Goal: Use online tool/utility: Utilize a website feature to perform a specific function

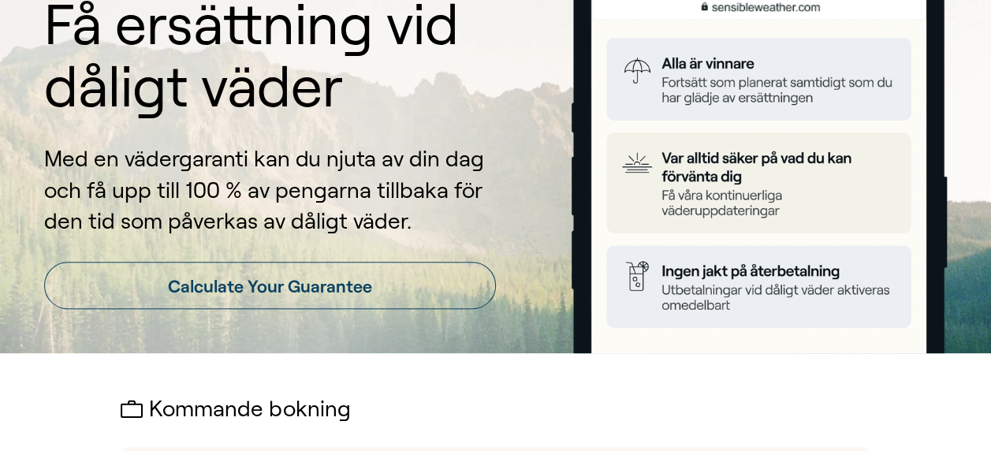
click at [723, 344] on img at bounding box center [759, 149] width 376 height 408
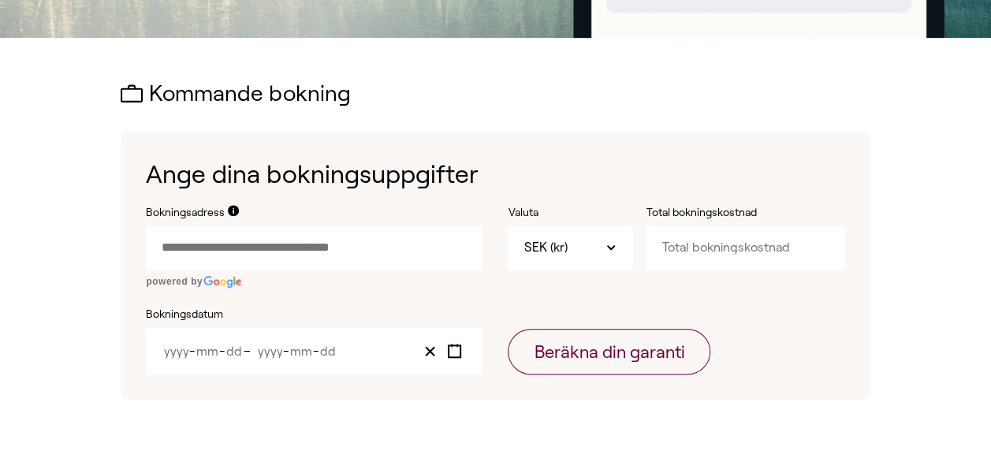
scroll to position [473, 0]
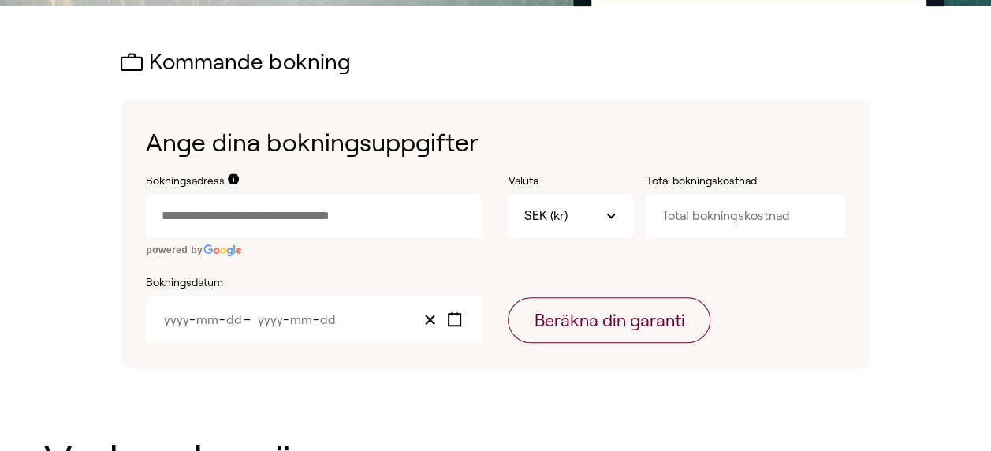
click at [230, 211] on input "Bokningsadress" at bounding box center [314, 216] width 337 height 43
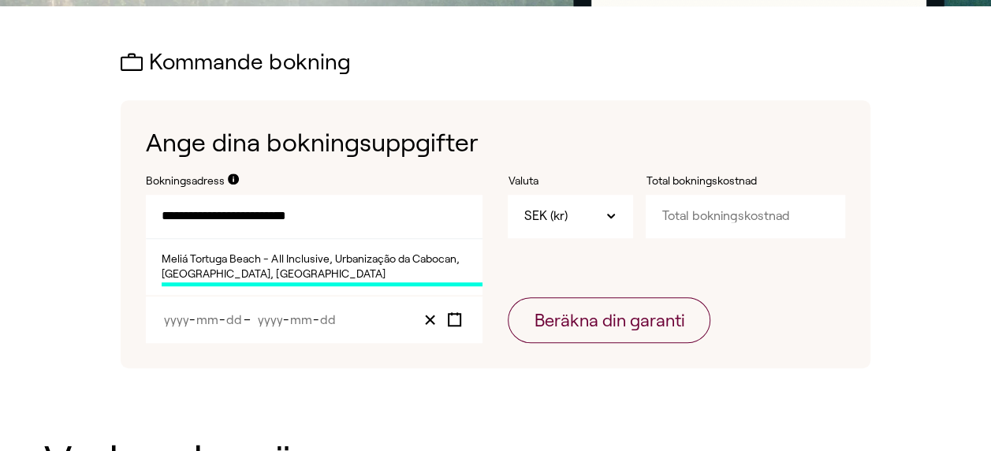
click at [204, 218] on input "**********" at bounding box center [314, 216] width 337 height 43
click at [255, 261] on span "Meliá Tortuga Beach - All Inclusive, Urbanização da Cabocan, [GEOGRAPHIC_DATA],…" at bounding box center [322, 268] width 321 height 35
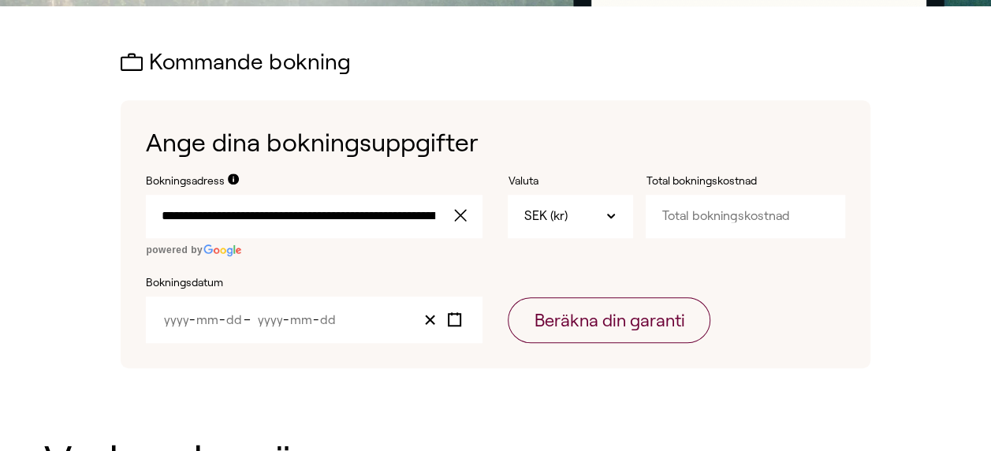
type input "**********"
click at [750, 221] on input "Total bokningskostnad" at bounding box center [744, 216] width 199 height 43
type input "29960"
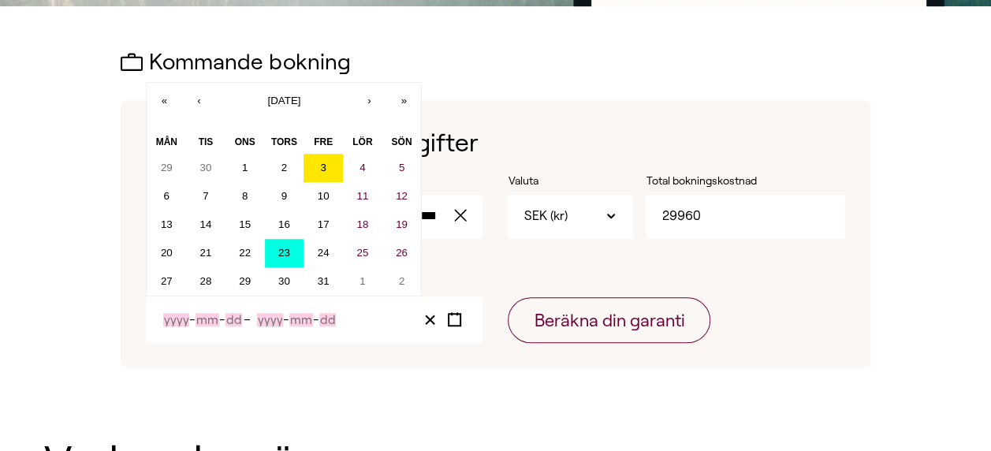
click at [279, 251] on abbr "23" at bounding box center [284, 253] width 12 height 12
type input "2025"
type input "10"
type input "23"
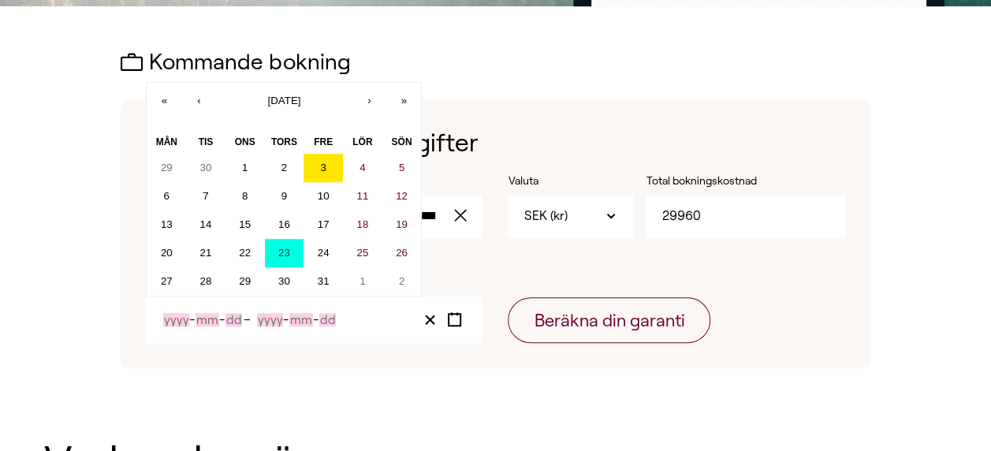
type input "2025"
type input "10"
type input "23"
click at [288, 320] on input "2025" at bounding box center [273, 319] width 32 height 13
click at [323, 317] on input "23" at bounding box center [323, 319] width 17 height 13
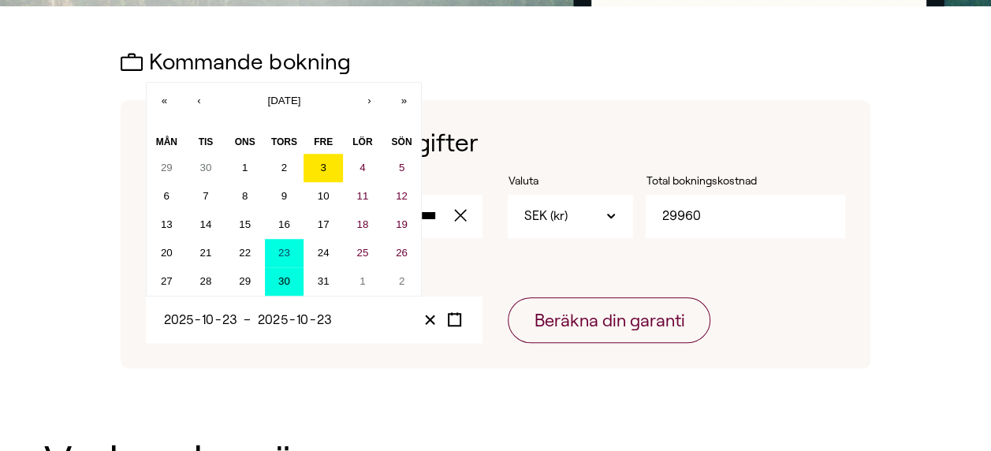
click at [285, 287] on abbr "30" at bounding box center [284, 281] width 12 height 12
click at [284, 282] on abbr "30" at bounding box center [284, 281] width 12 height 12
type input "30"
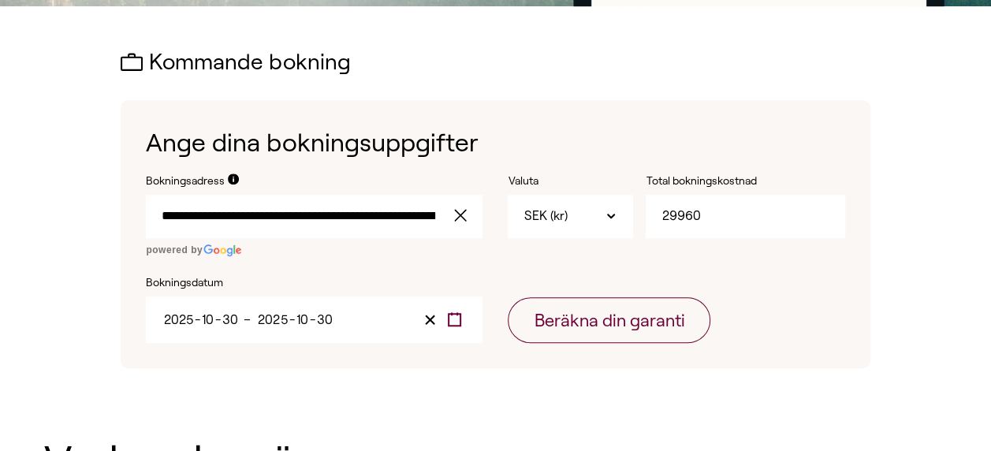
click at [456, 315] on icon "Toggle calendar" at bounding box center [454, 319] width 15 height 15
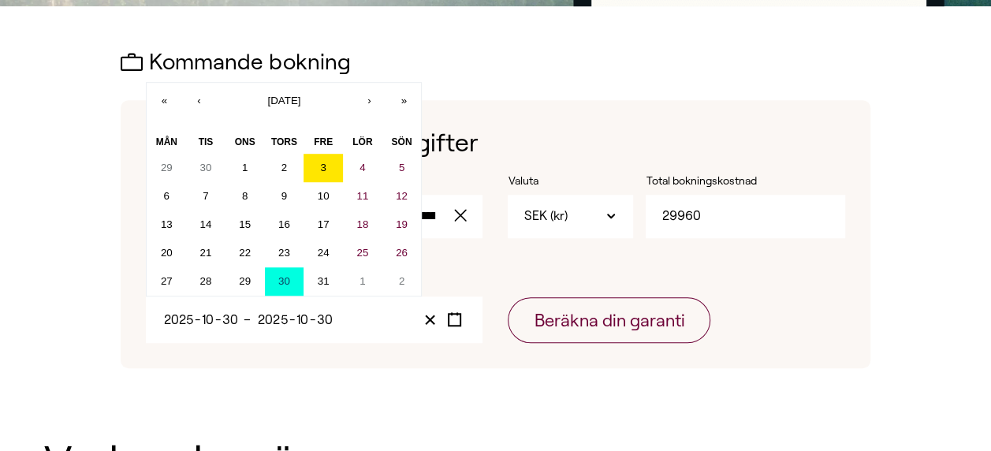
click at [467, 277] on label "Bokningsdatum" at bounding box center [314, 283] width 337 height 16
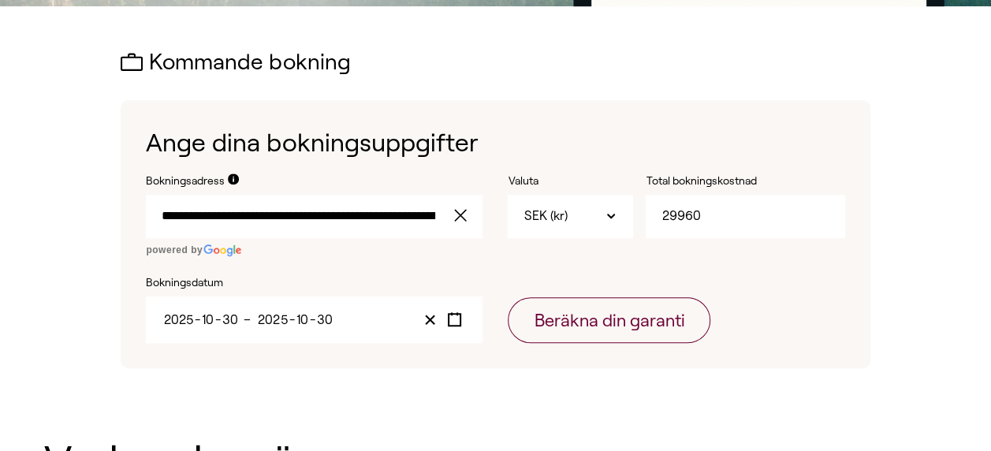
click at [189, 287] on label "Bokningsdatum" at bounding box center [314, 283] width 337 height 16
click at [221, 323] on input "30" at bounding box center [229, 319] width 17 height 13
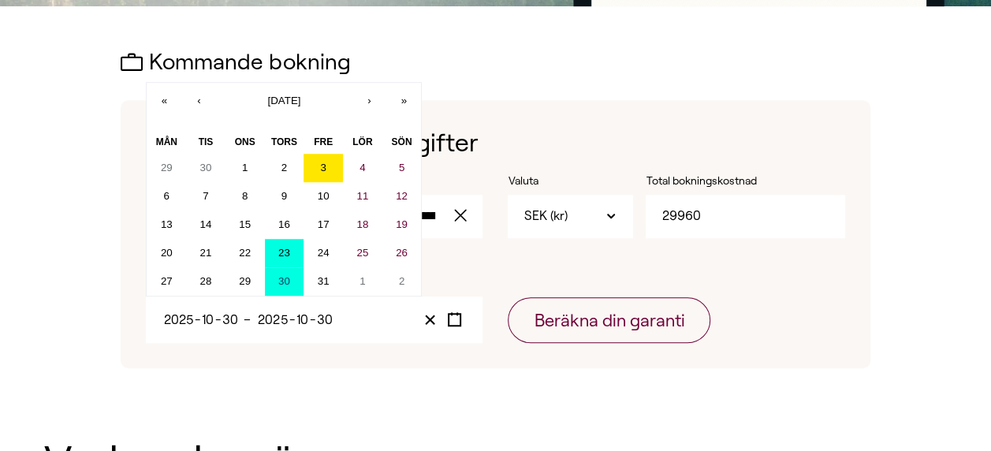
click at [288, 242] on button "23" at bounding box center [284, 253] width 39 height 28
click at [285, 254] on abbr "23" at bounding box center [284, 253] width 12 height 12
type input "23"
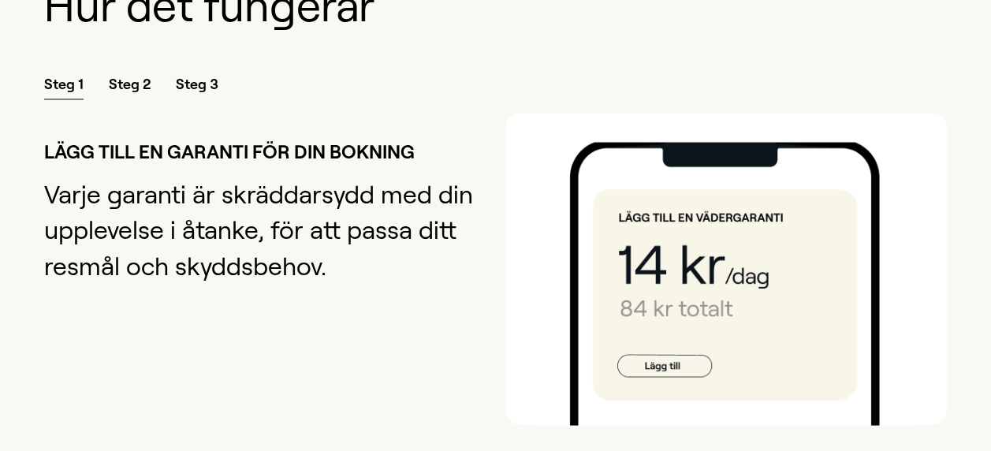
scroll to position [1229, 0]
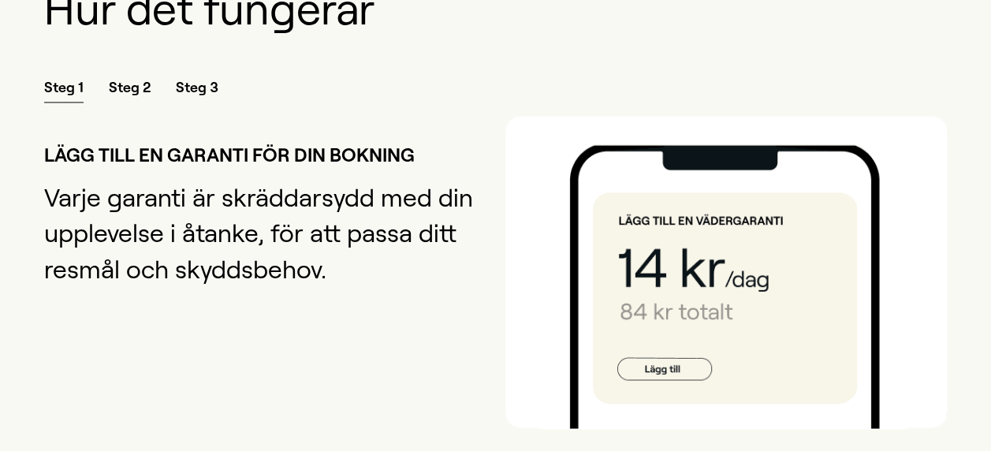
click at [132, 84] on span "Steg 2" at bounding box center [130, 90] width 42 height 24
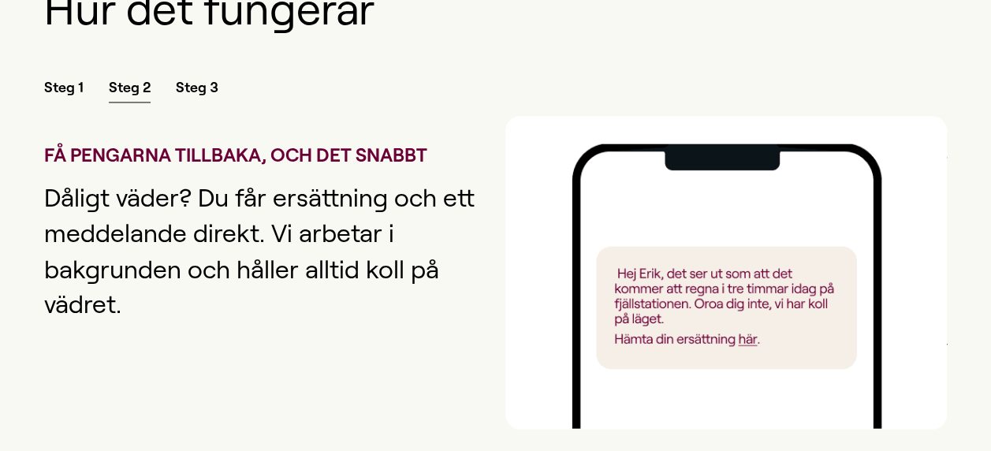
click at [207, 82] on span "Steg 3" at bounding box center [197, 90] width 43 height 24
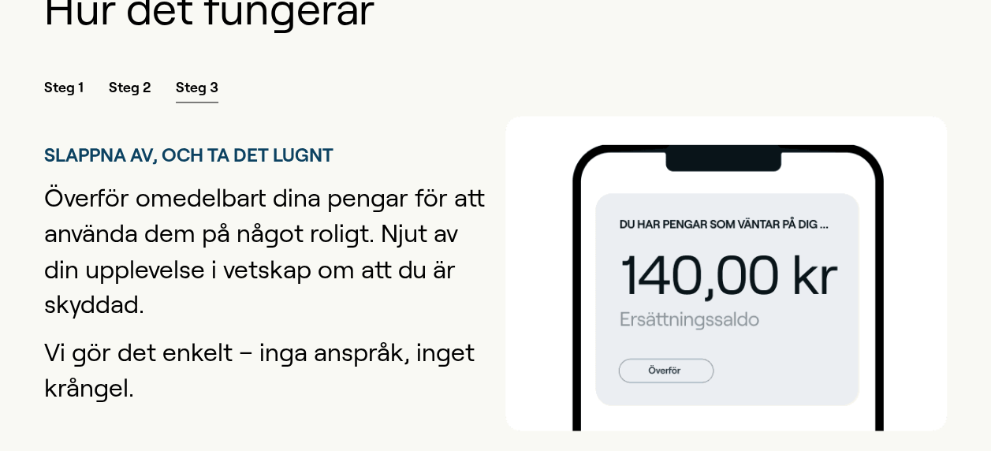
click at [128, 83] on span "Steg 2" at bounding box center [130, 90] width 42 height 24
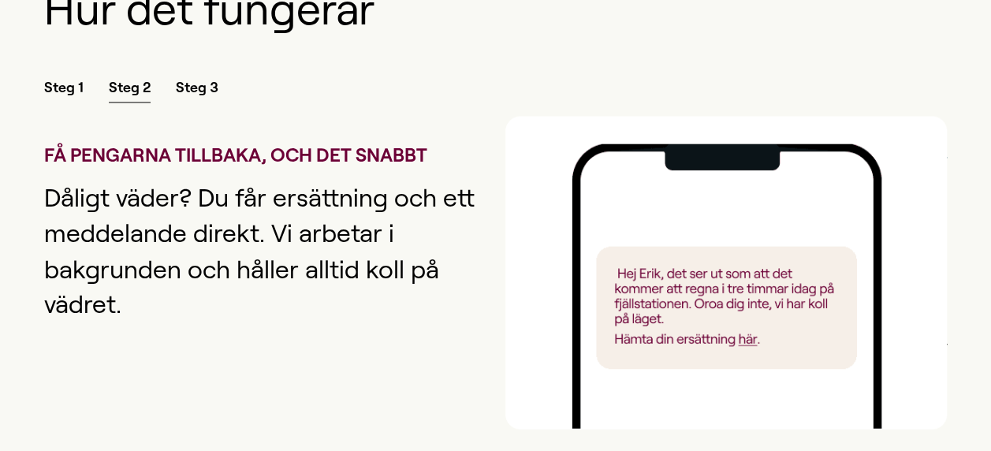
click at [194, 91] on span "Steg 3" at bounding box center [197, 90] width 43 height 24
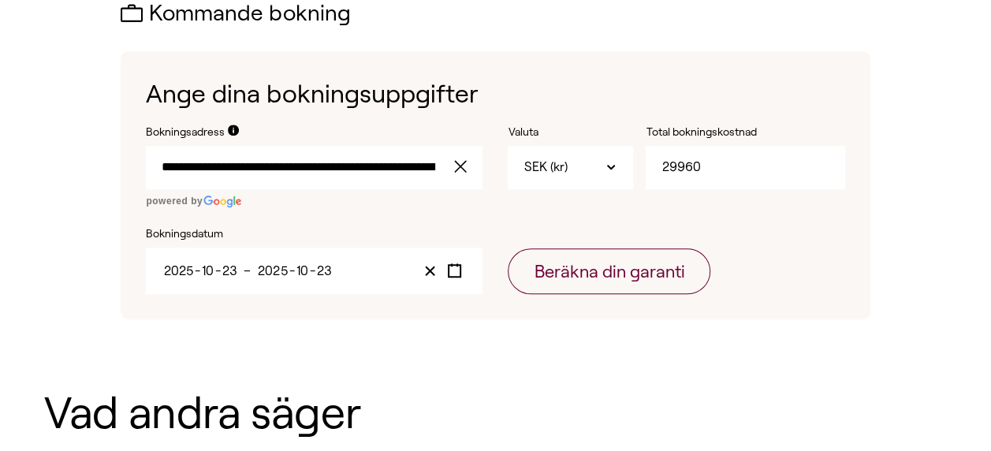
scroll to position [536, 0]
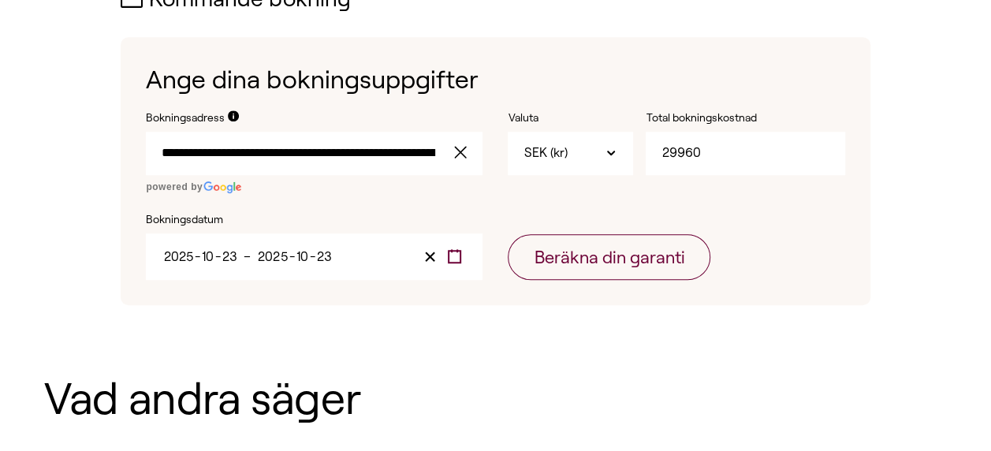
click at [451, 262] on rect "Toggle calendar" at bounding box center [454, 257] width 12 height 12
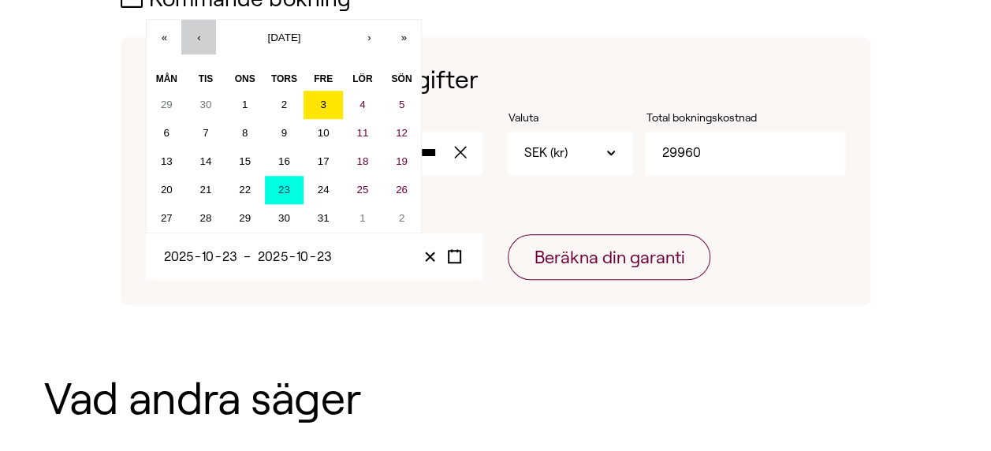
click at [199, 39] on button "‹" at bounding box center [198, 37] width 35 height 35
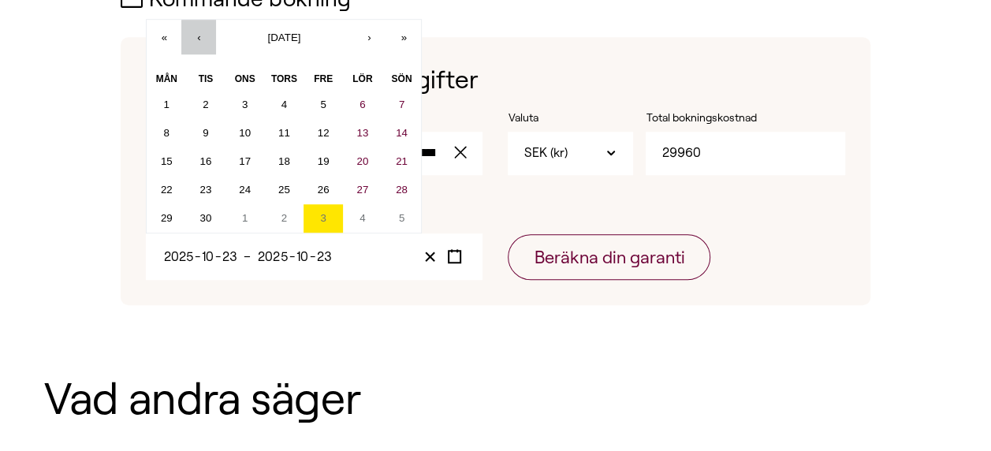
click at [199, 39] on button "‹" at bounding box center [198, 37] width 35 height 35
click at [169, 214] on abbr "28" at bounding box center [167, 218] width 12 height 12
type input "7"
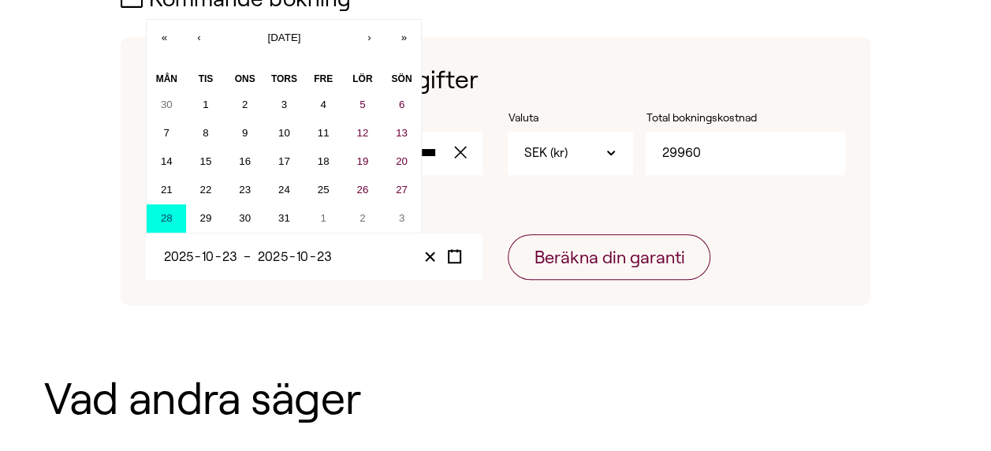
type input "28"
type input "7"
type input "28"
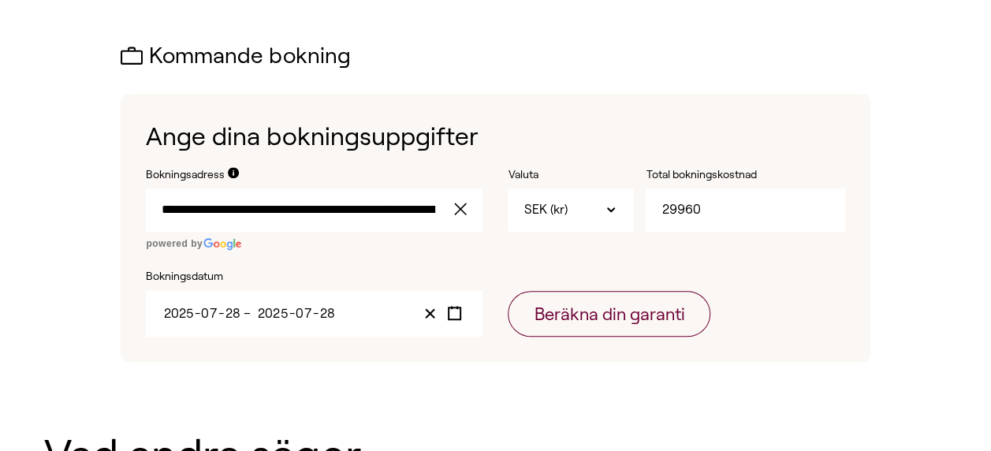
scroll to position [473, 0]
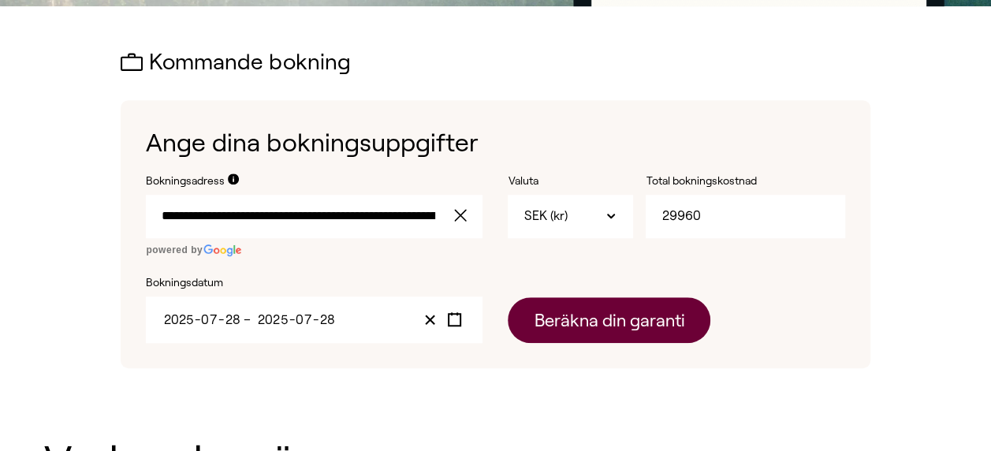
click at [615, 317] on button "Beräkna din garanti" at bounding box center [609, 320] width 203 height 46
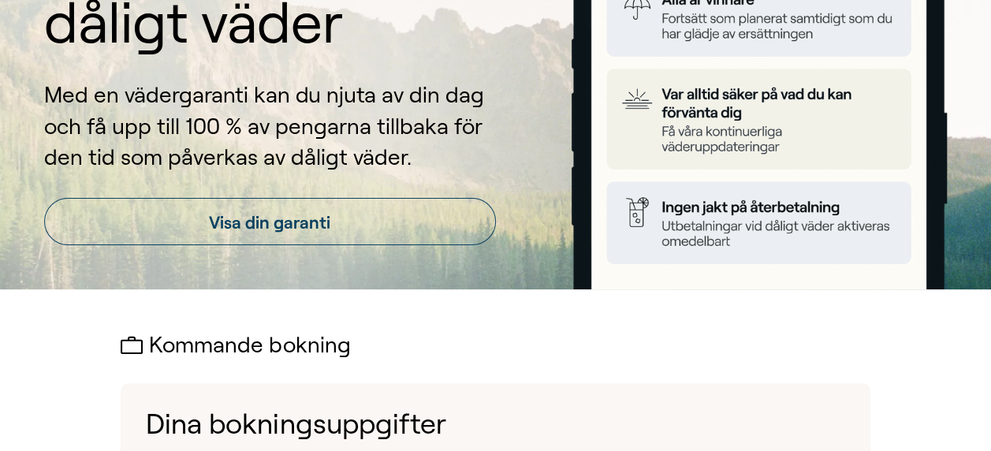
scroll to position [189, 0]
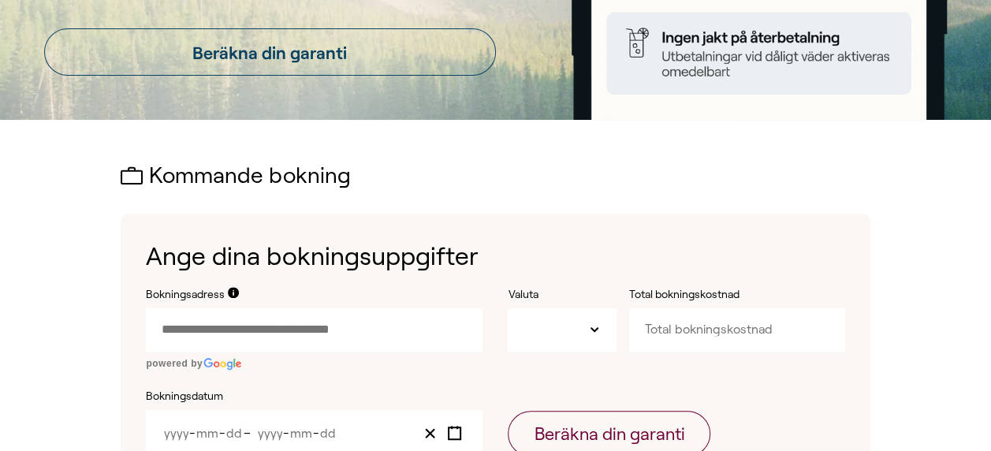
scroll to position [473, 0]
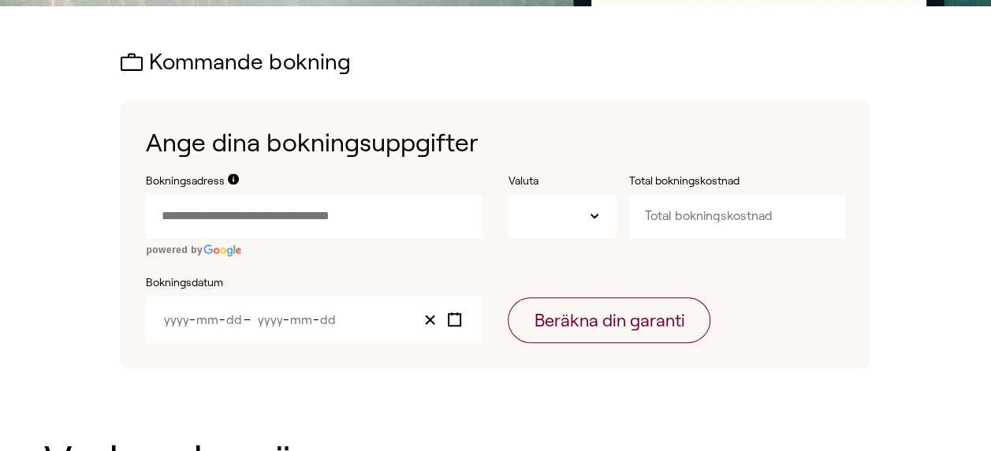
type input "SEK"
click at [246, 221] on input "Bokningsadress" at bounding box center [314, 216] width 337 height 43
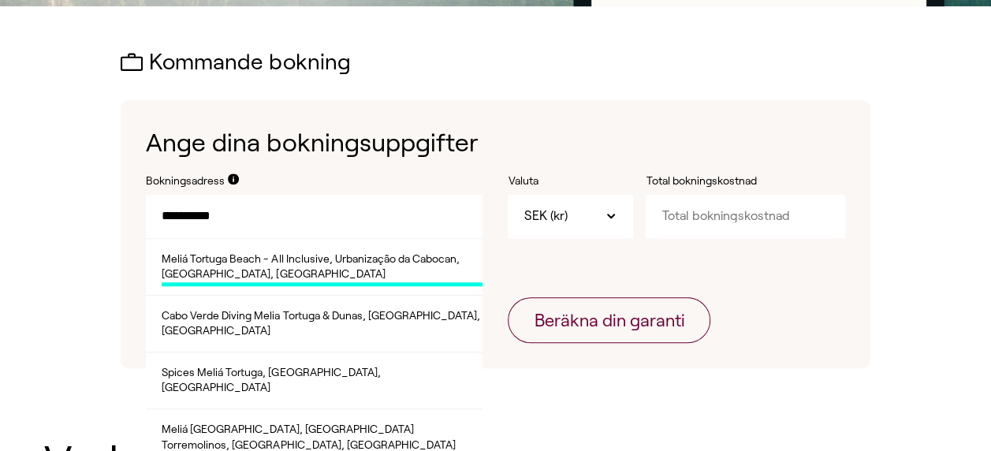
click at [288, 273] on span "Meliá Tortuga Beach - All Inclusive, Urbanização da Cabocan, [GEOGRAPHIC_DATA],…" at bounding box center [322, 268] width 321 height 35
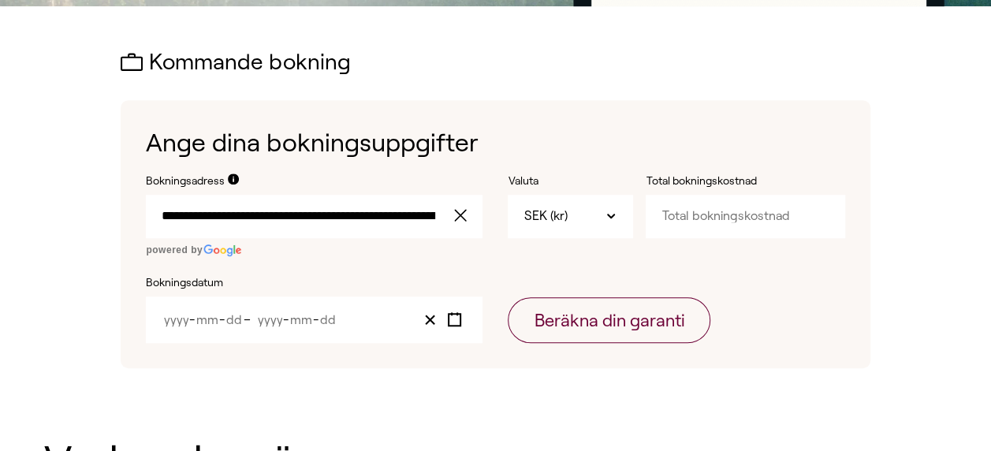
type input "**********"
click at [708, 217] on input "Total bokningskostnad" at bounding box center [744, 216] width 199 height 43
type input "29960"
click at [456, 317] on icon "Toggle calendar" at bounding box center [454, 319] width 15 height 15
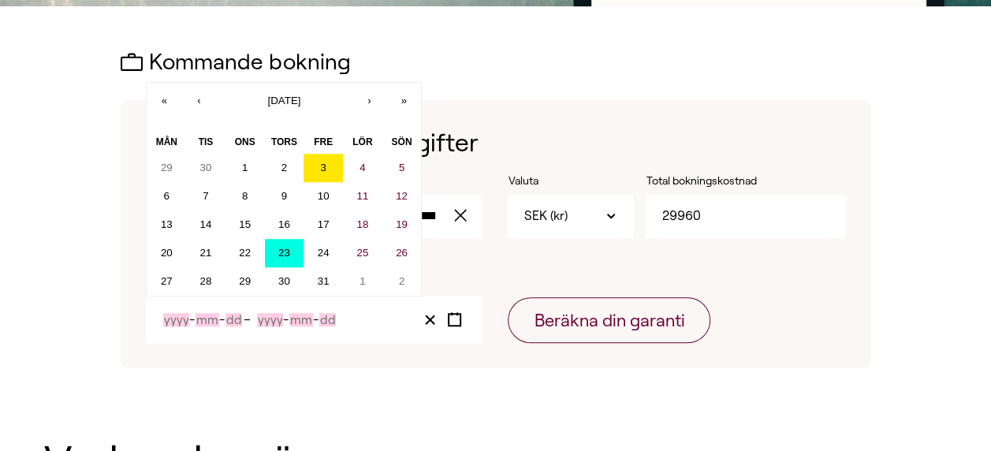
click at [281, 250] on abbr "23" at bounding box center [284, 253] width 12 height 12
type input "2025"
type input "10"
type input "23"
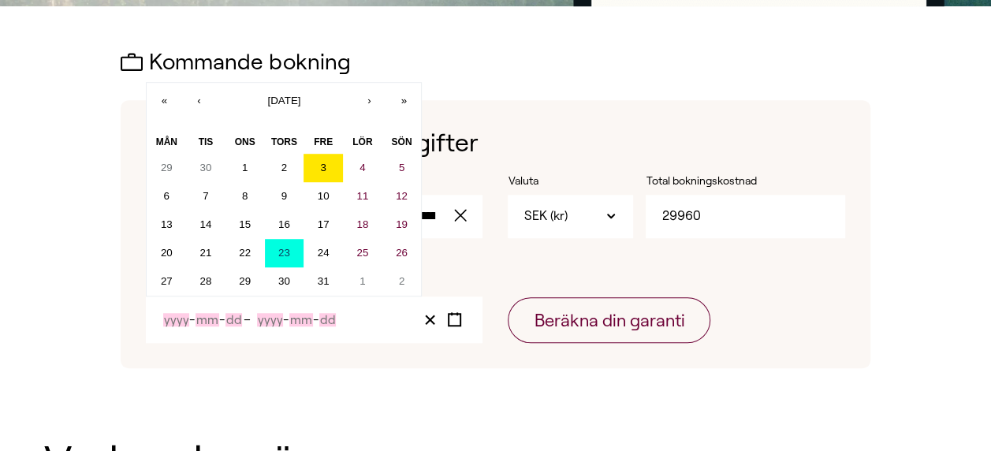
type input "2025"
type input "10"
click at [319, 320] on input "23" at bounding box center [323, 319] width 17 height 13
click at [281, 285] on abbr "30" at bounding box center [284, 281] width 12 height 12
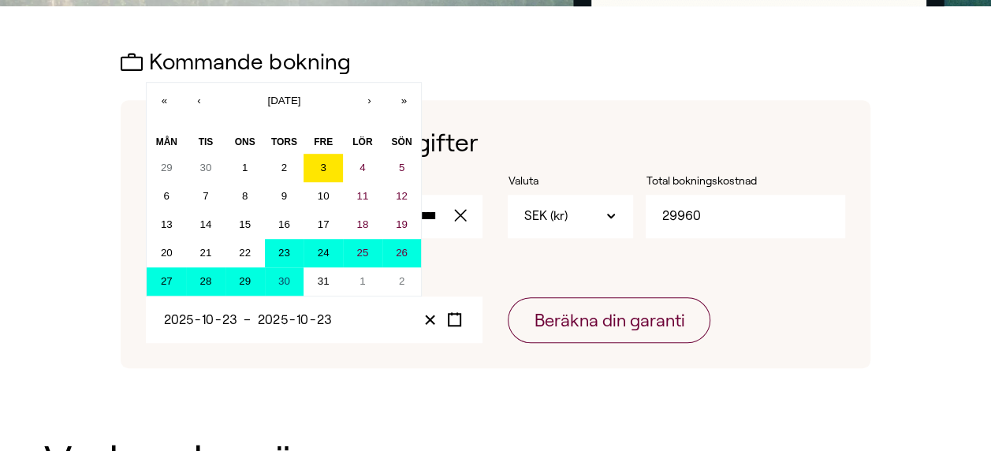
click at [287, 251] on abbr "23" at bounding box center [284, 253] width 12 height 12
type input "30"
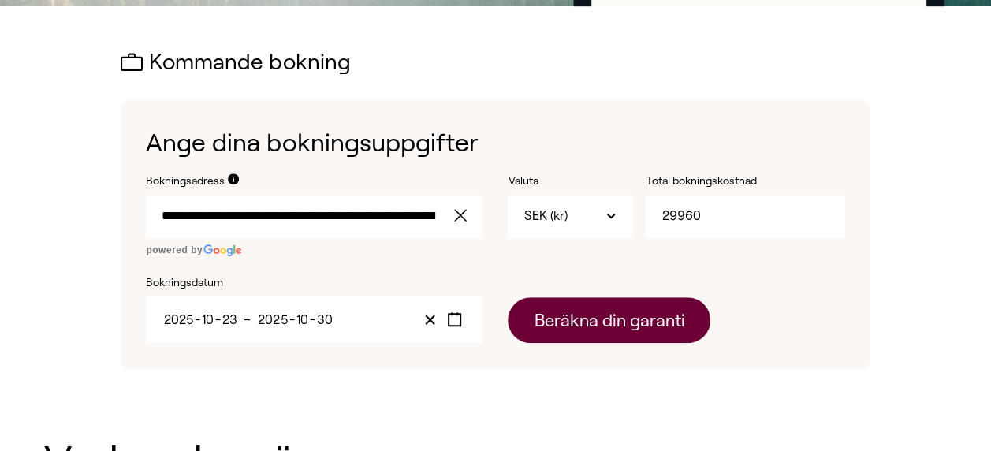
click at [626, 320] on button "Beräkna din garanti" at bounding box center [609, 320] width 203 height 46
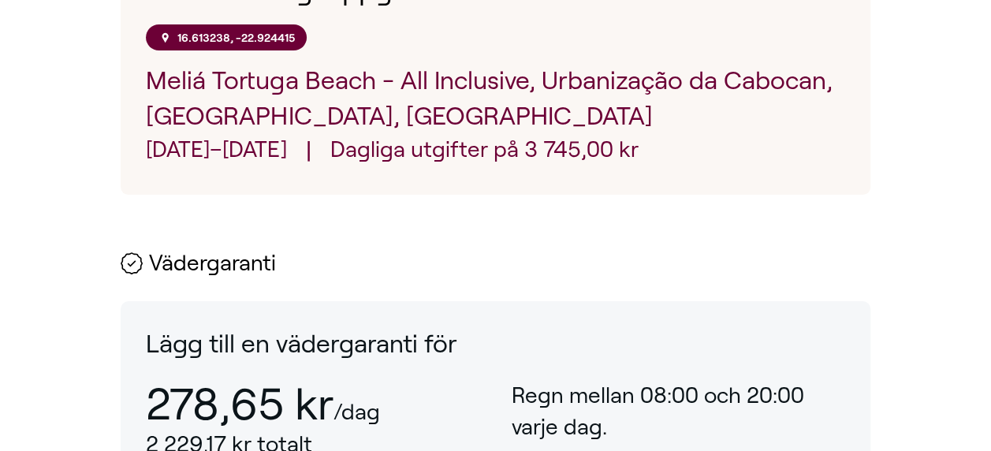
scroll to position [473, 0]
